Goal: Information Seeking & Learning: Understand process/instructions

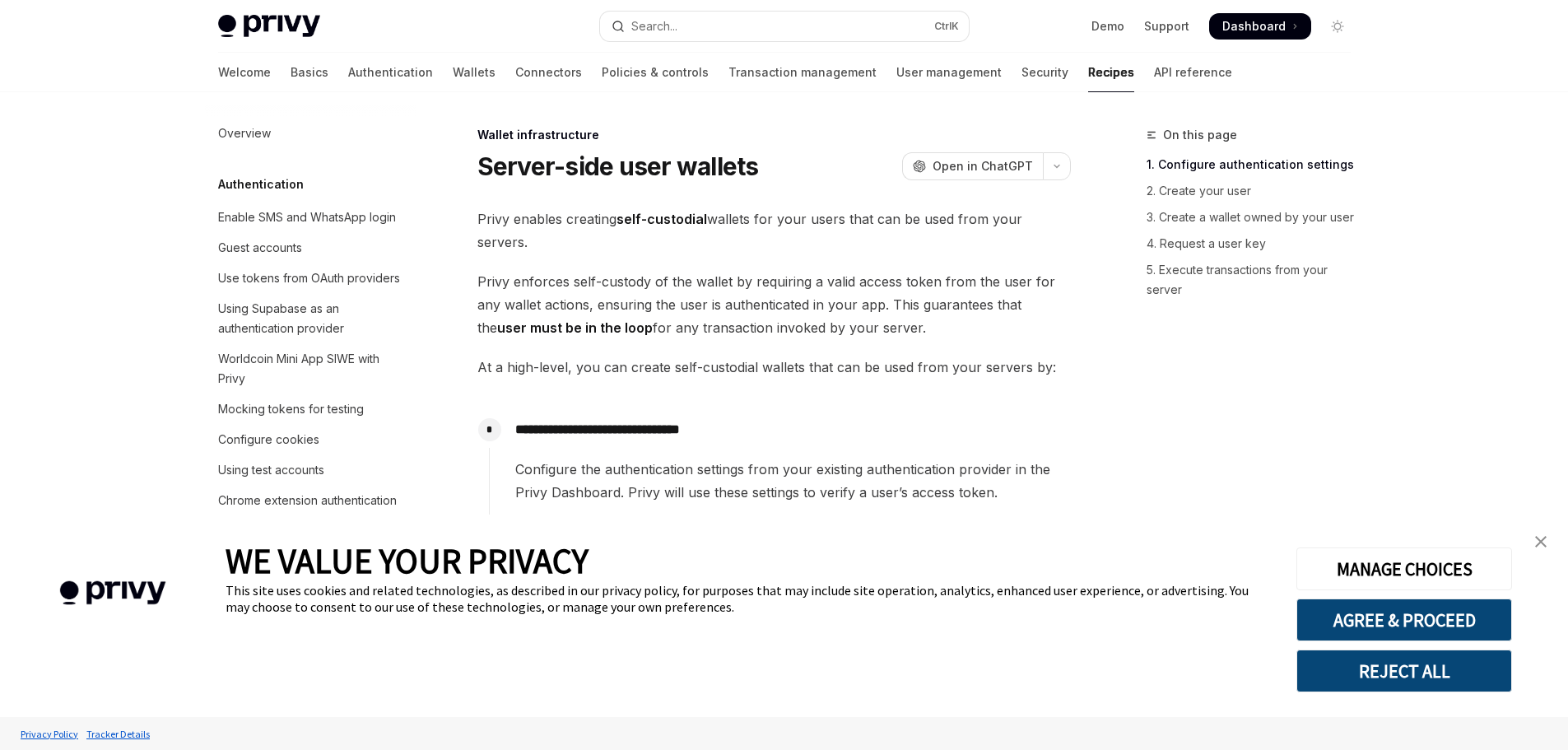
scroll to position [323, 0]
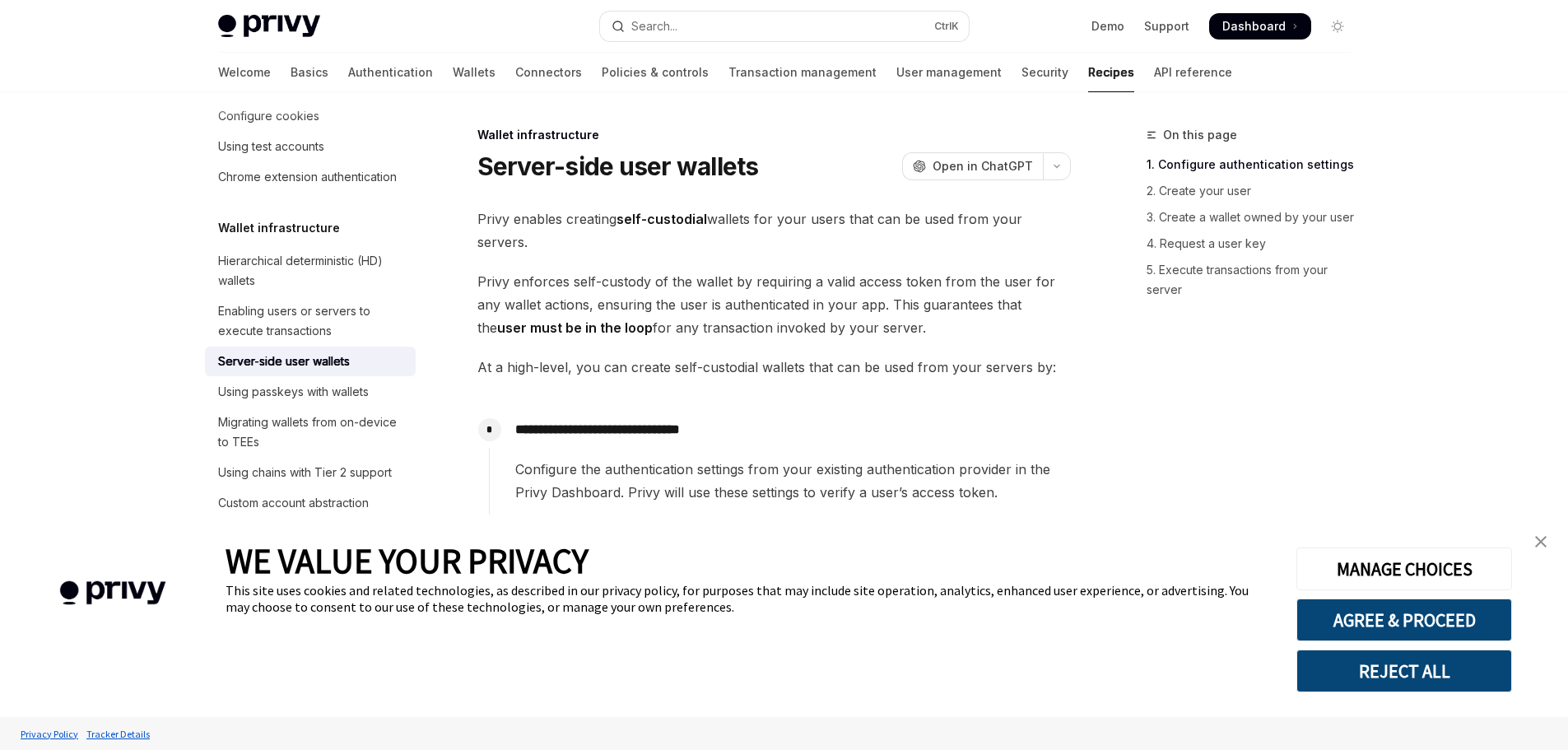
click at [1539, 538] on img "close banner" at bounding box center [1541, 542] width 12 height 12
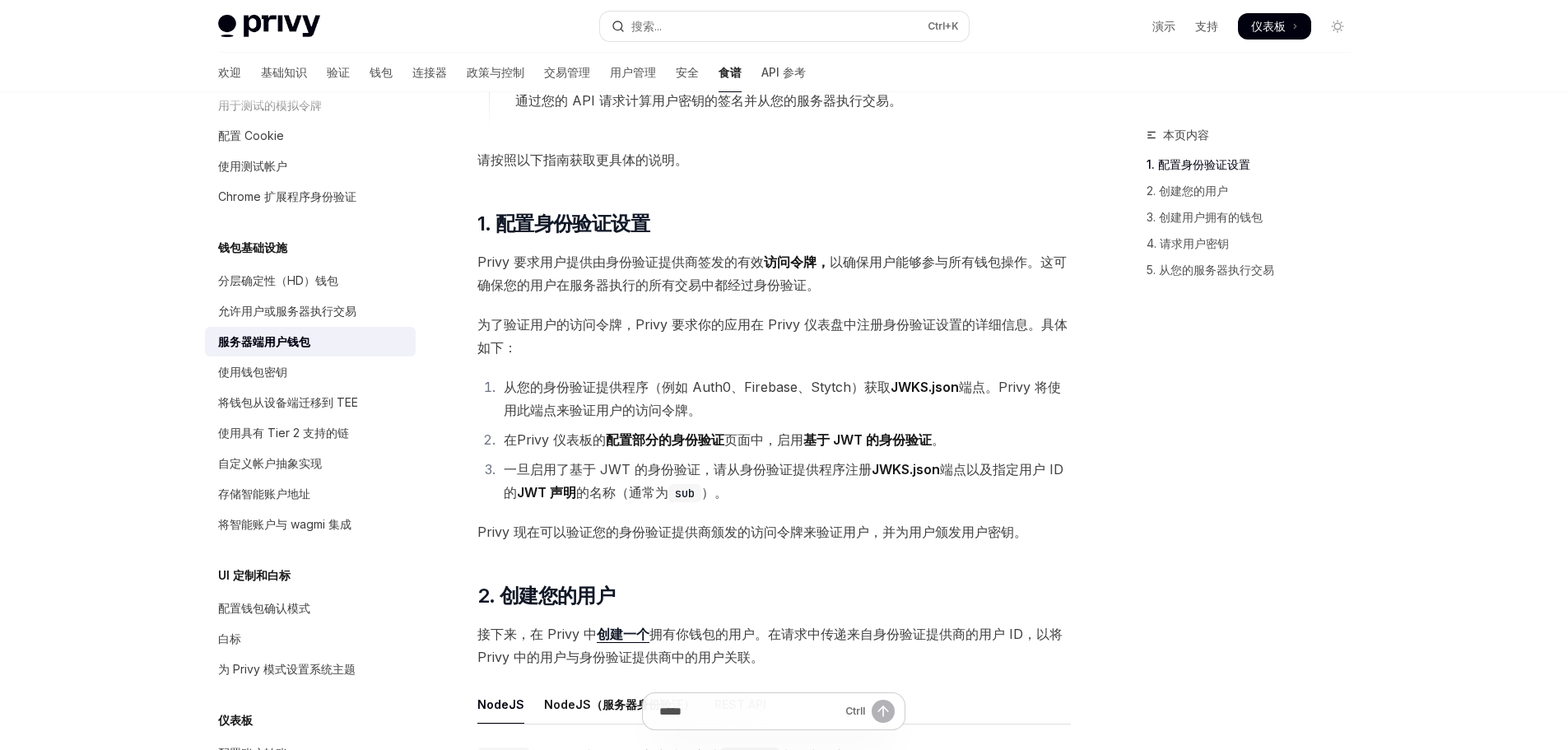
scroll to position [741, 0]
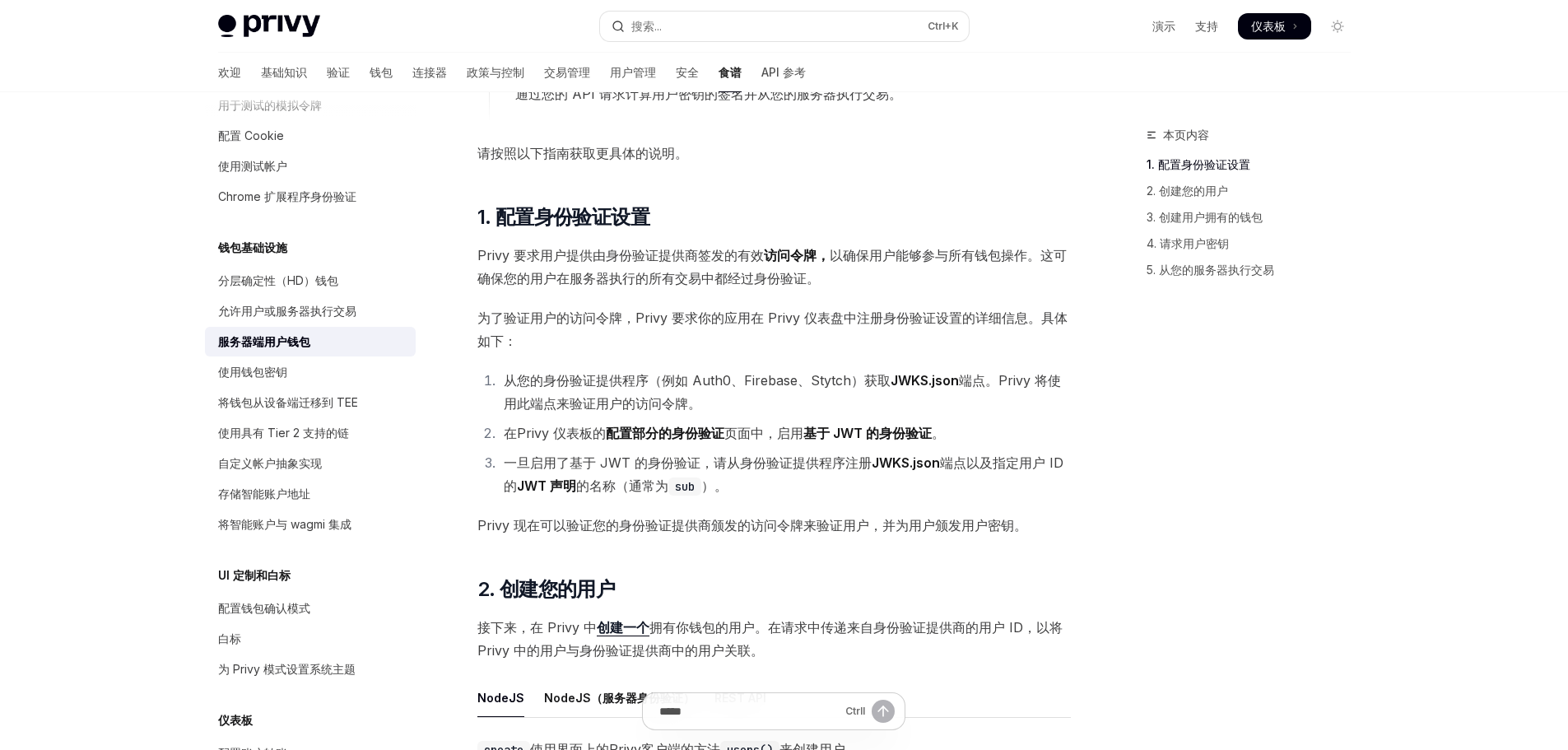
drag, startPoint x: 1117, startPoint y: 428, endPoint x: 1036, endPoint y: 42, distance: 394.4
click at [1026, 43] on div "Privy Docs 主页 搜索... Ctrl +K 演示 支持 仪表板 仪表板 搜索..." at bounding box center [784, 26] width 1133 height 52
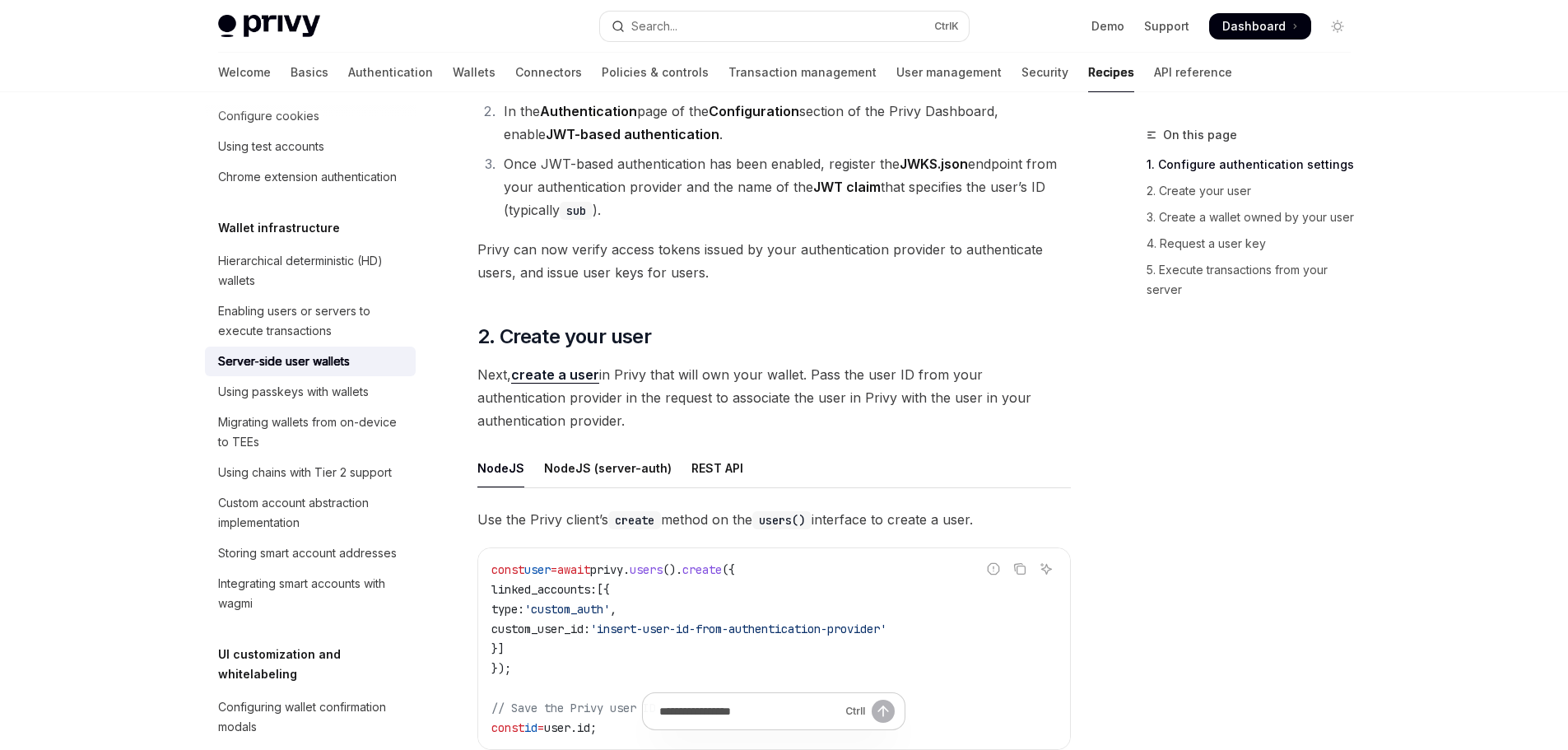
scroll to position [1317, 0]
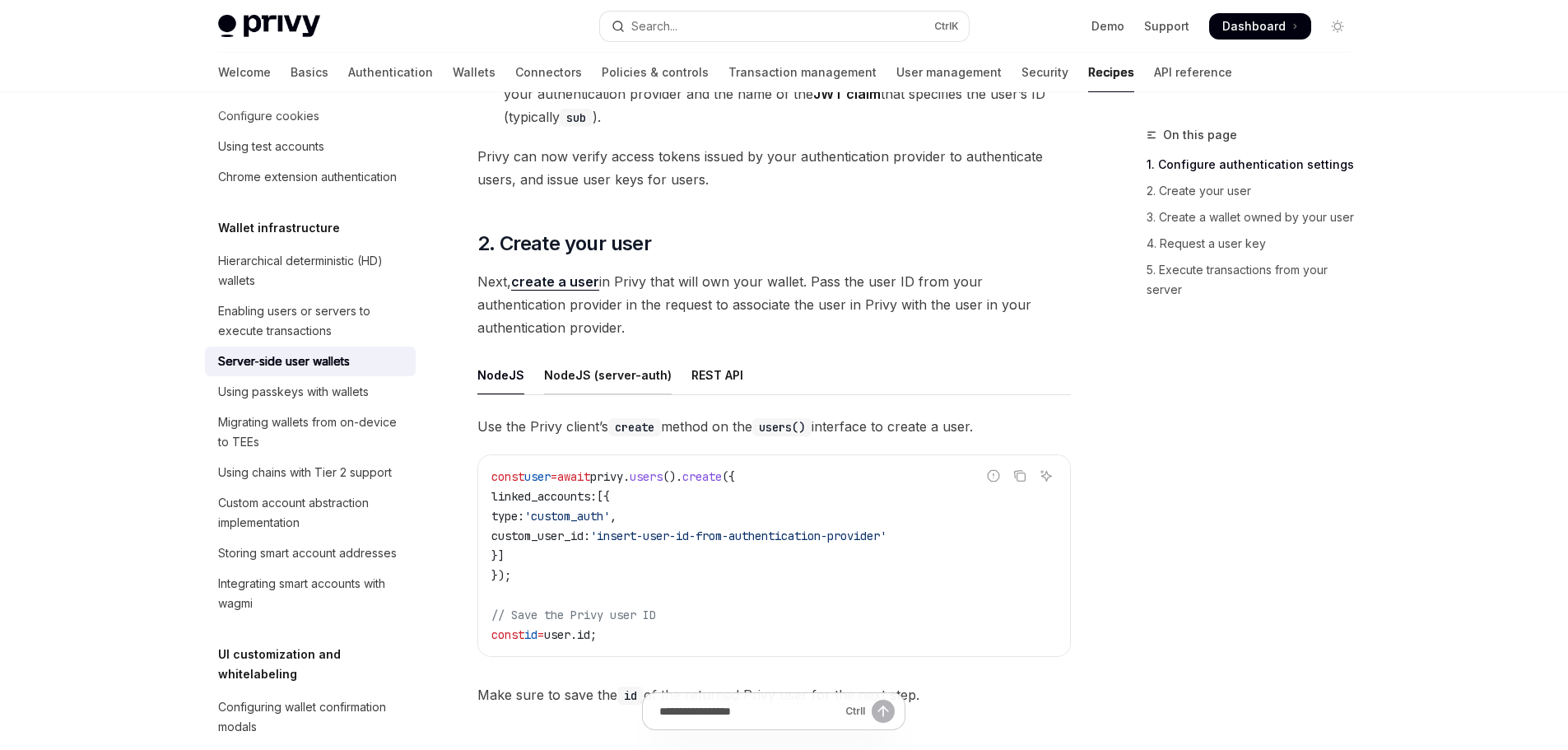
click at [614, 376] on div "NodeJS (server-auth)" at bounding box center [607, 375] width 127 height 39
click at [512, 378] on div "NodeJS" at bounding box center [501, 375] width 47 height 39
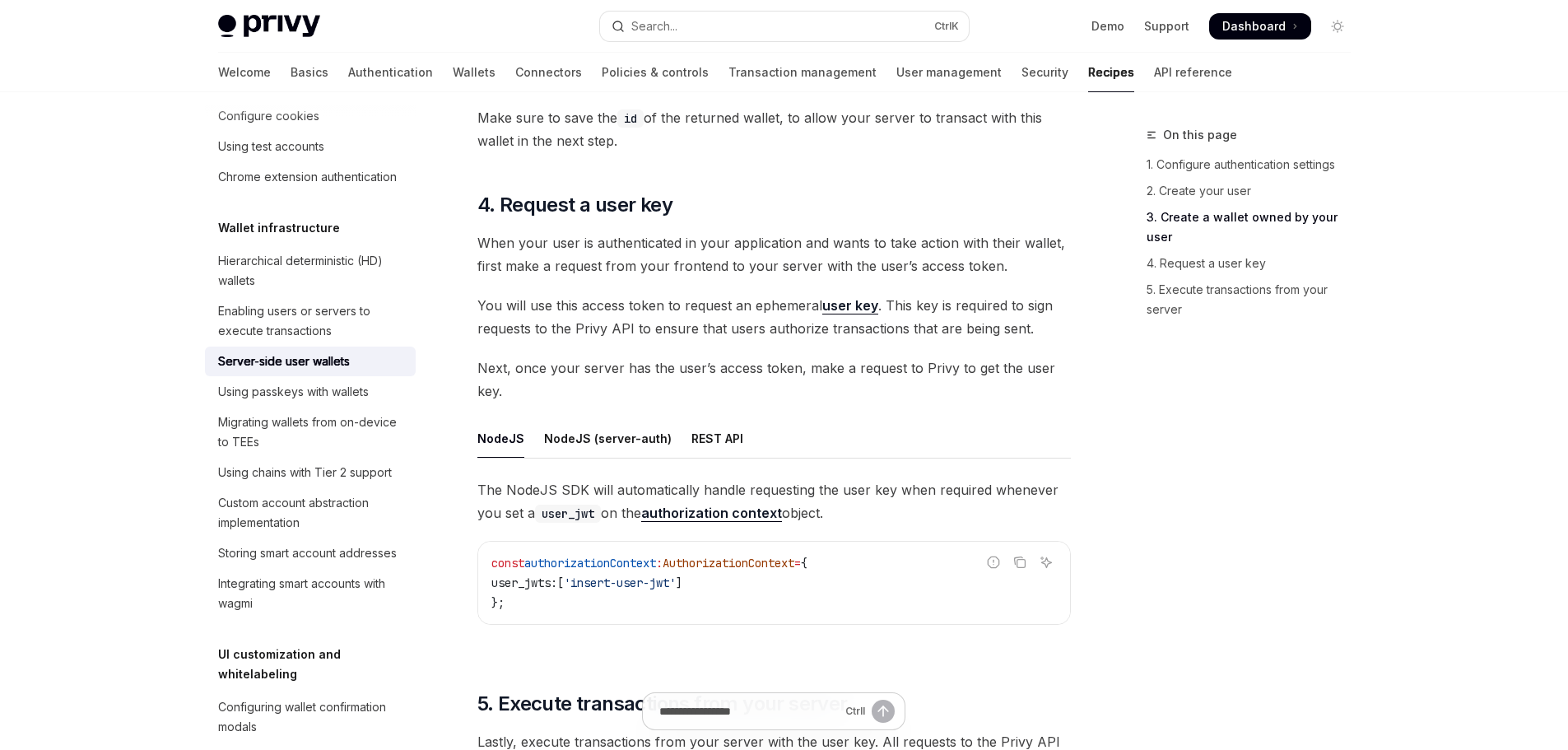
scroll to position [2388, 0]
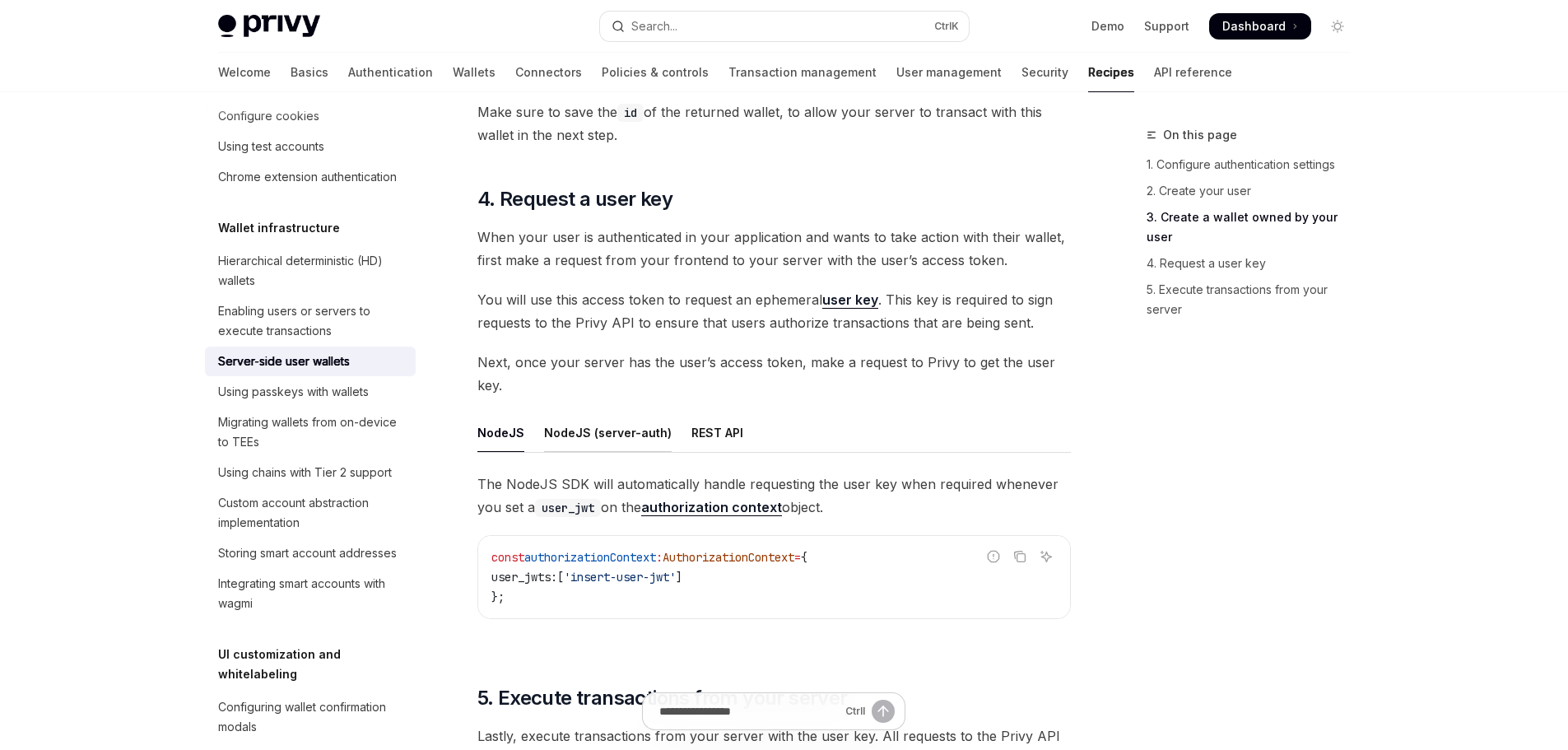
click at [601, 433] on div "NodeJS (server-auth)" at bounding box center [607, 433] width 127 height 39
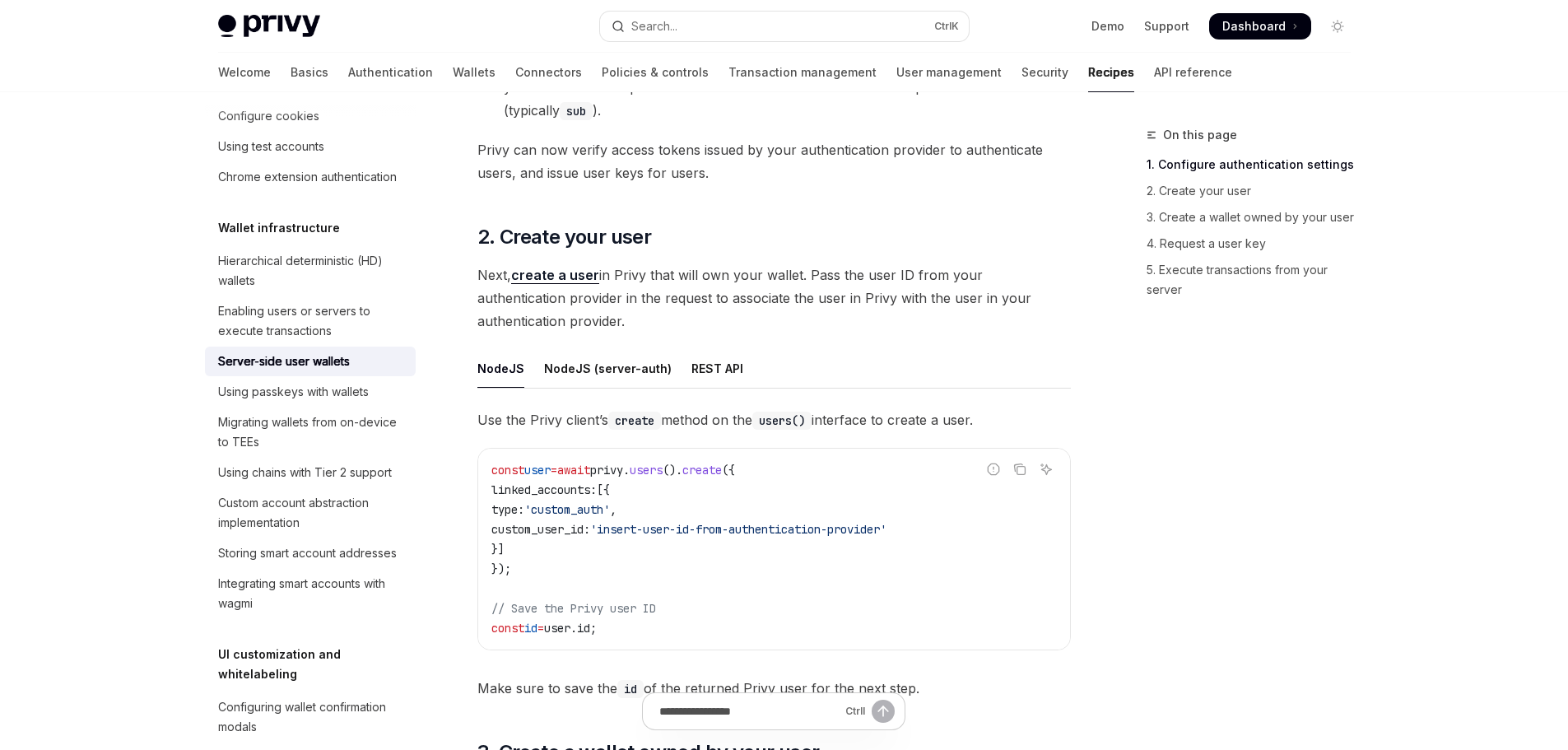
scroll to position [1317, 0]
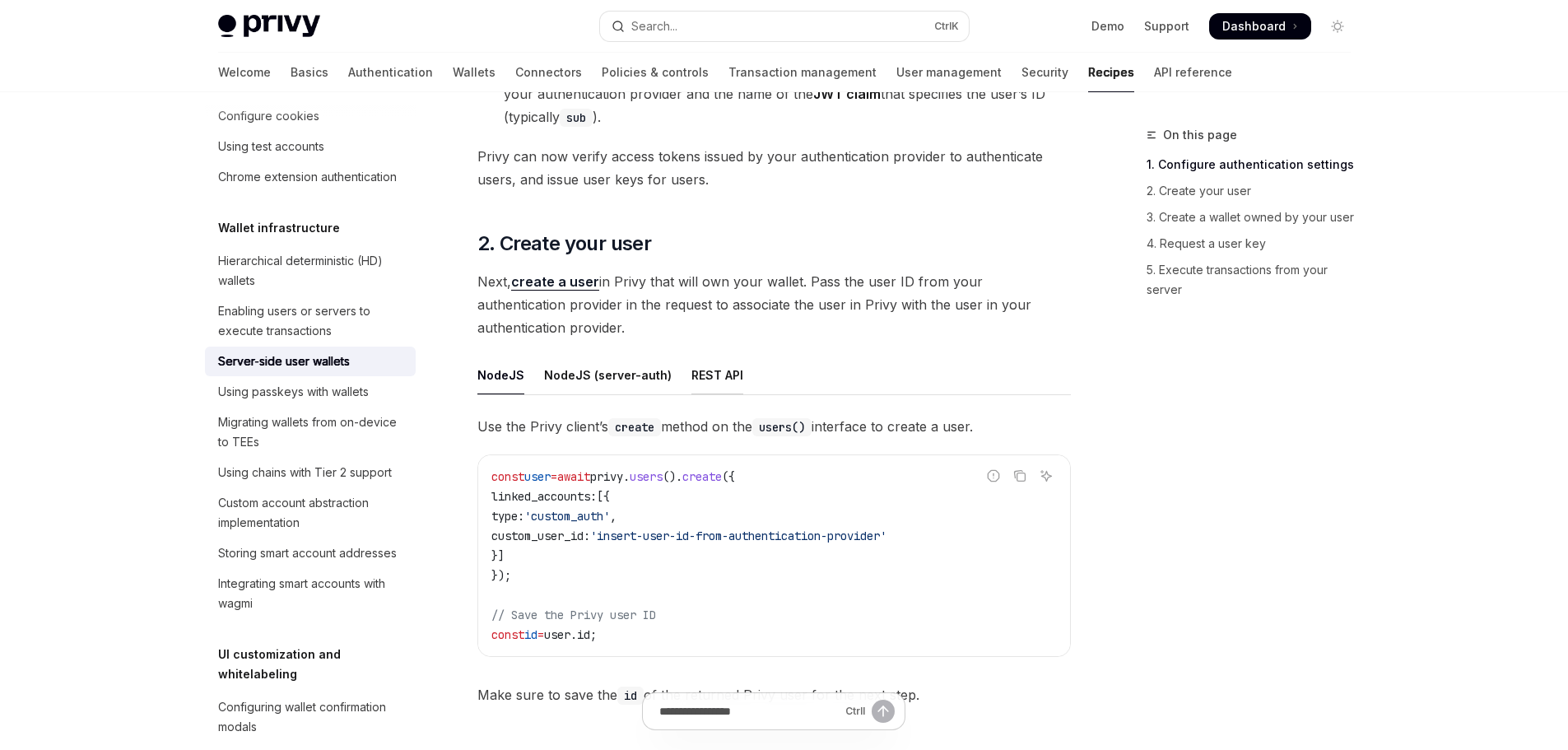
click at [714, 380] on div "REST API" at bounding box center [717, 375] width 51 height 39
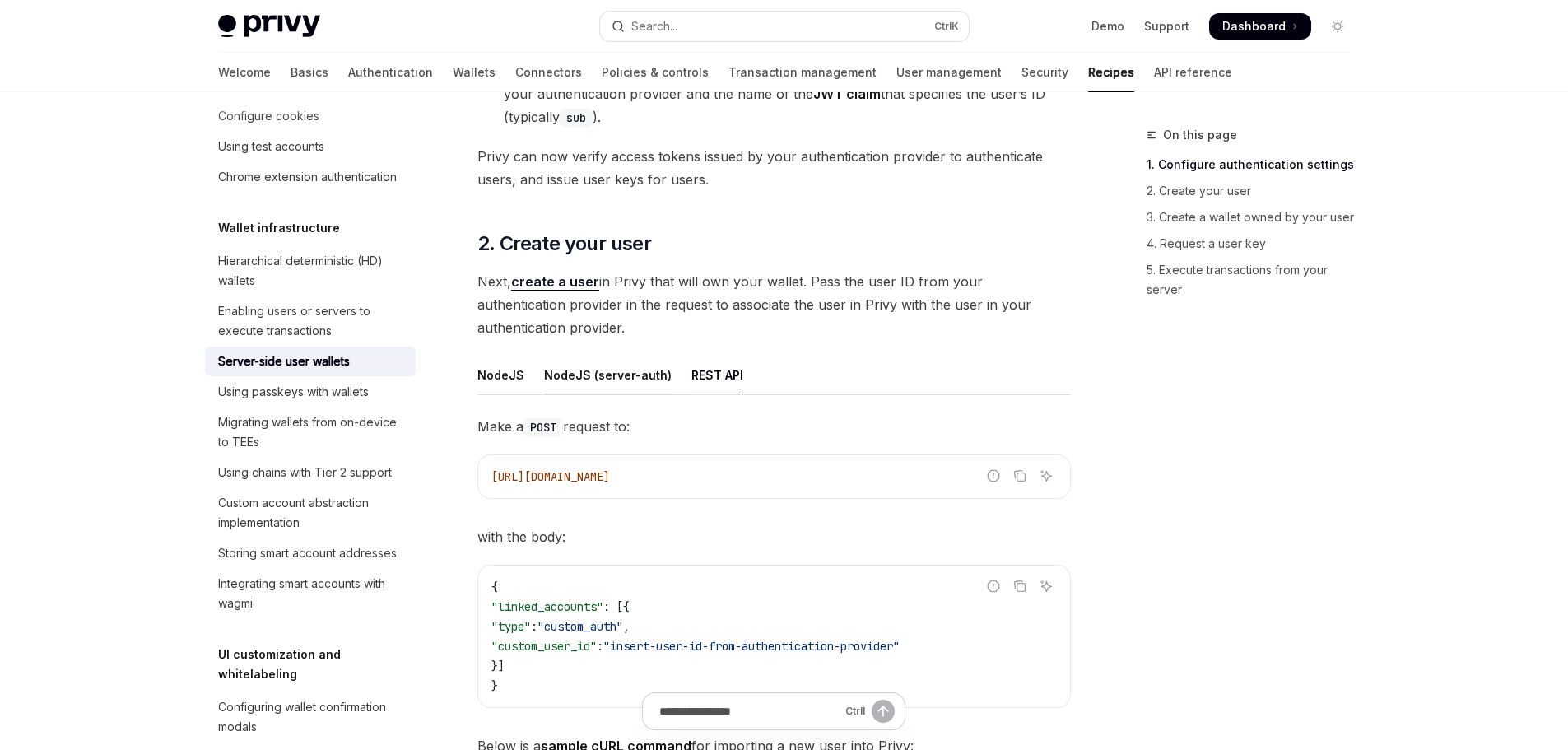
click at [617, 379] on div "NodeJS (server-auth)" at bounding box center [607, 375] width 127 height 39
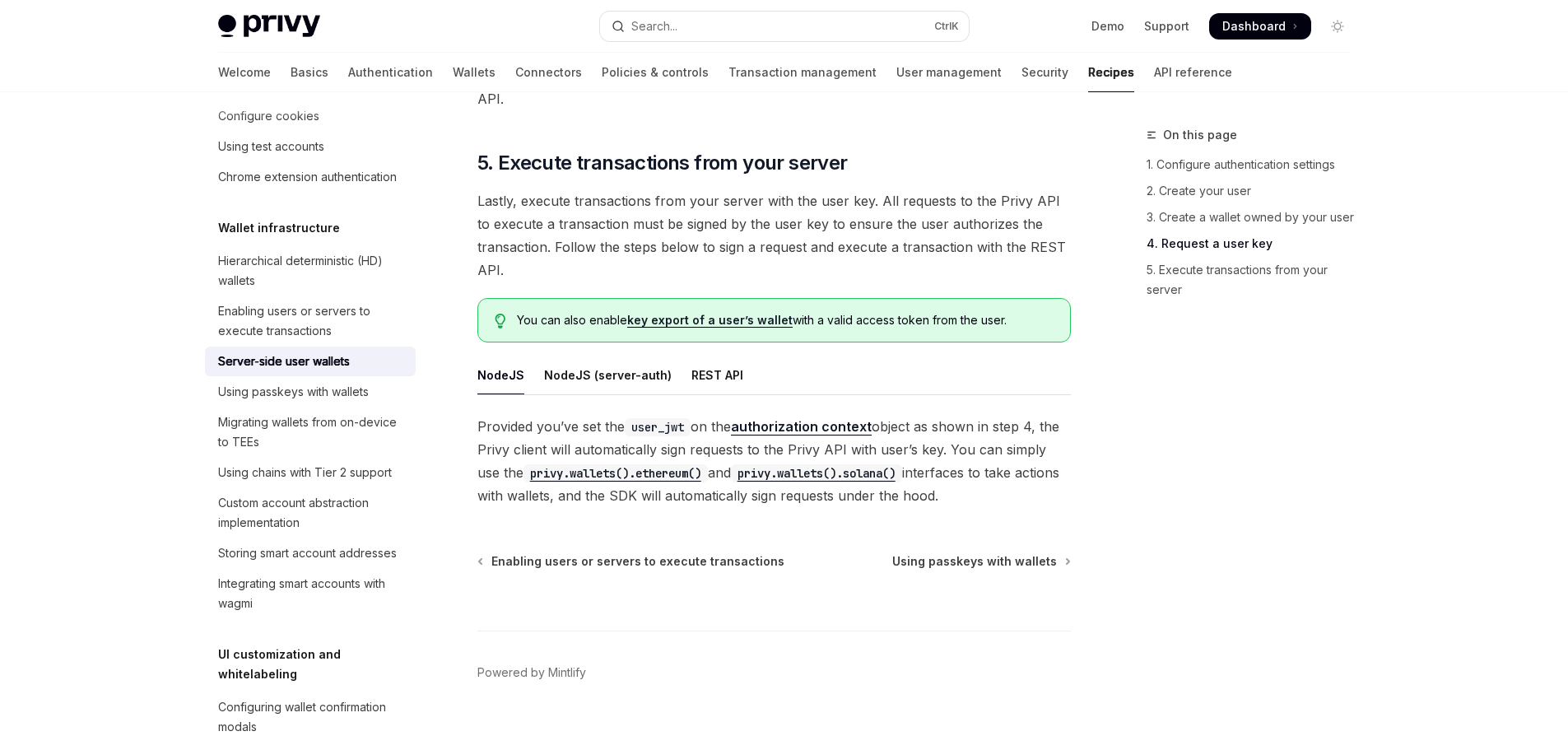
scroll to position [3019, 0]
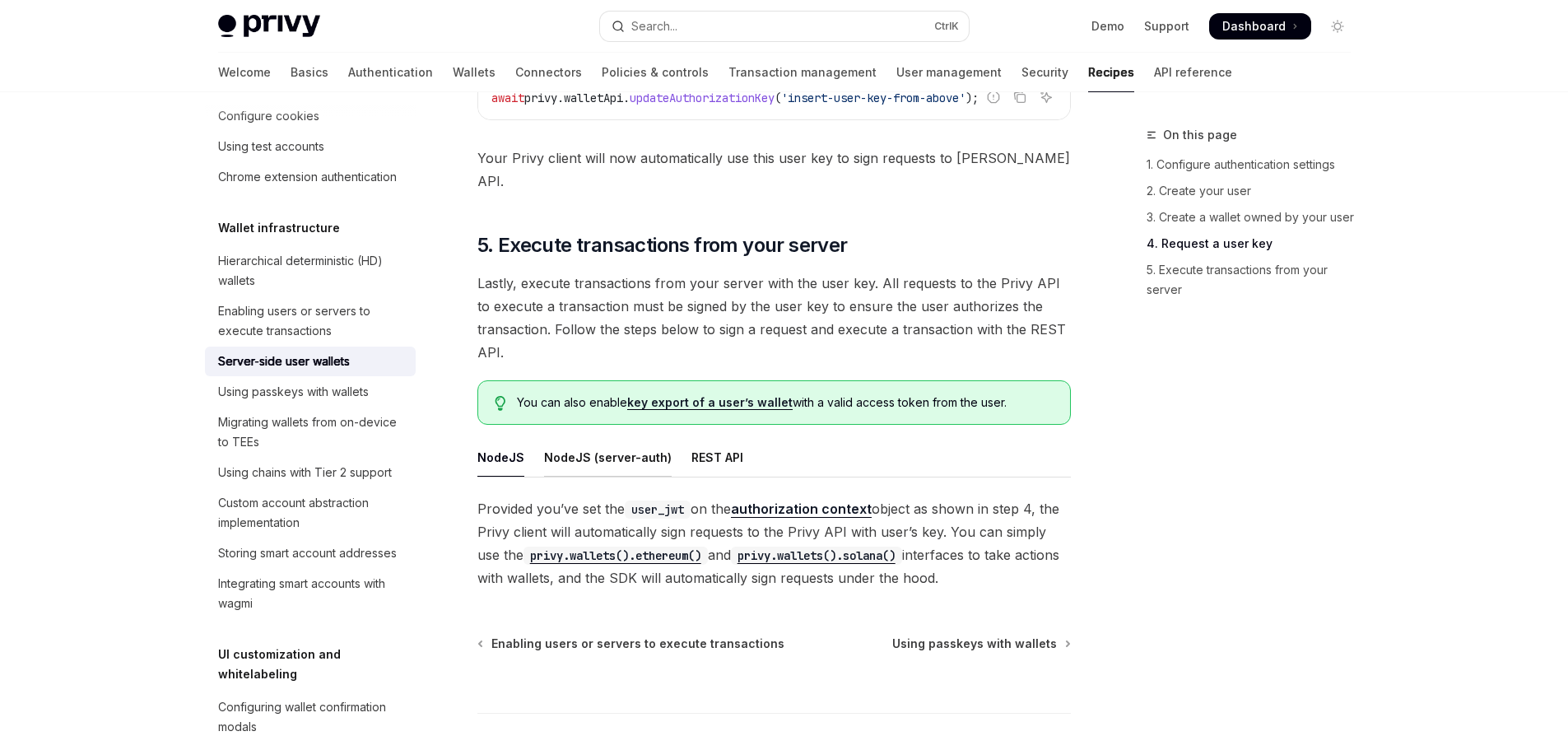
click at [617, 438] on div "NodeJS (server-auth)" at bounding box center [607, 457] width 127 height 39
type textarea "*"
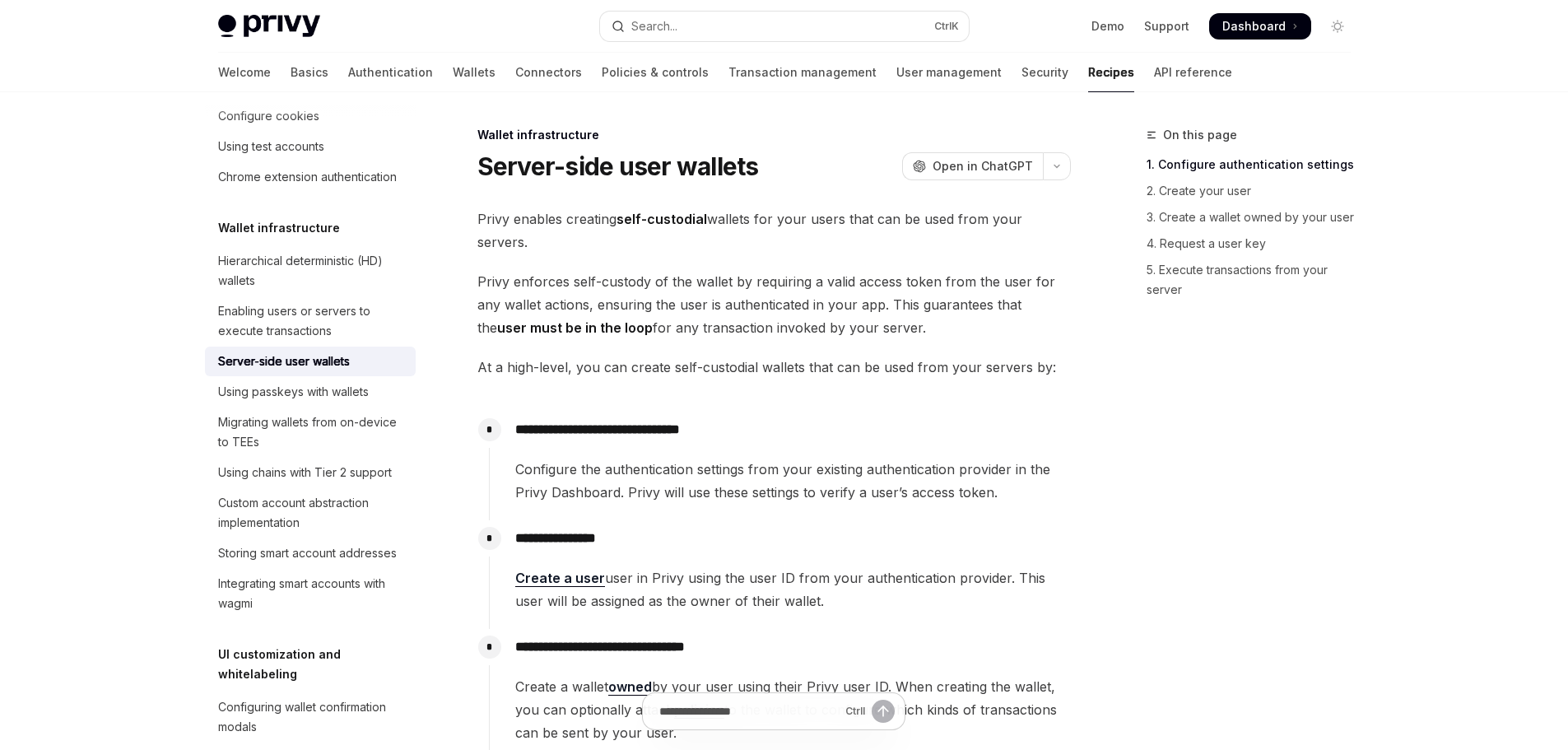
scroll to position [406, 0]
